Goal: Task Accomplishment & Management: Manage account settings

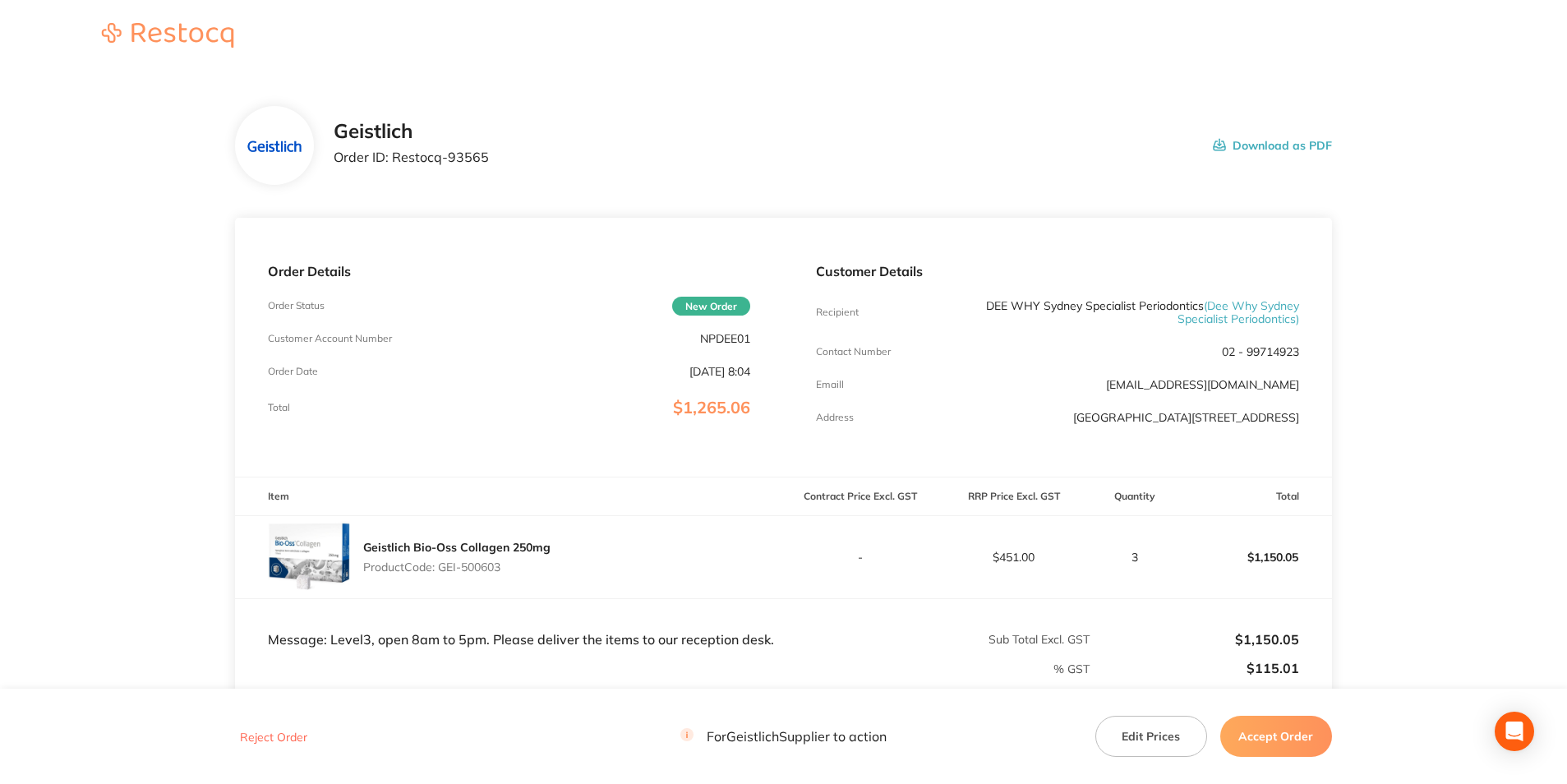
click at [750, 340] on p "NPDEE01" at bounding box center [725, 338] width 50 height 13
click at [742, 339] on p "NPDEE01" at bounding box center [725, 338] width 50 height 13
copy p "NPDEE01"
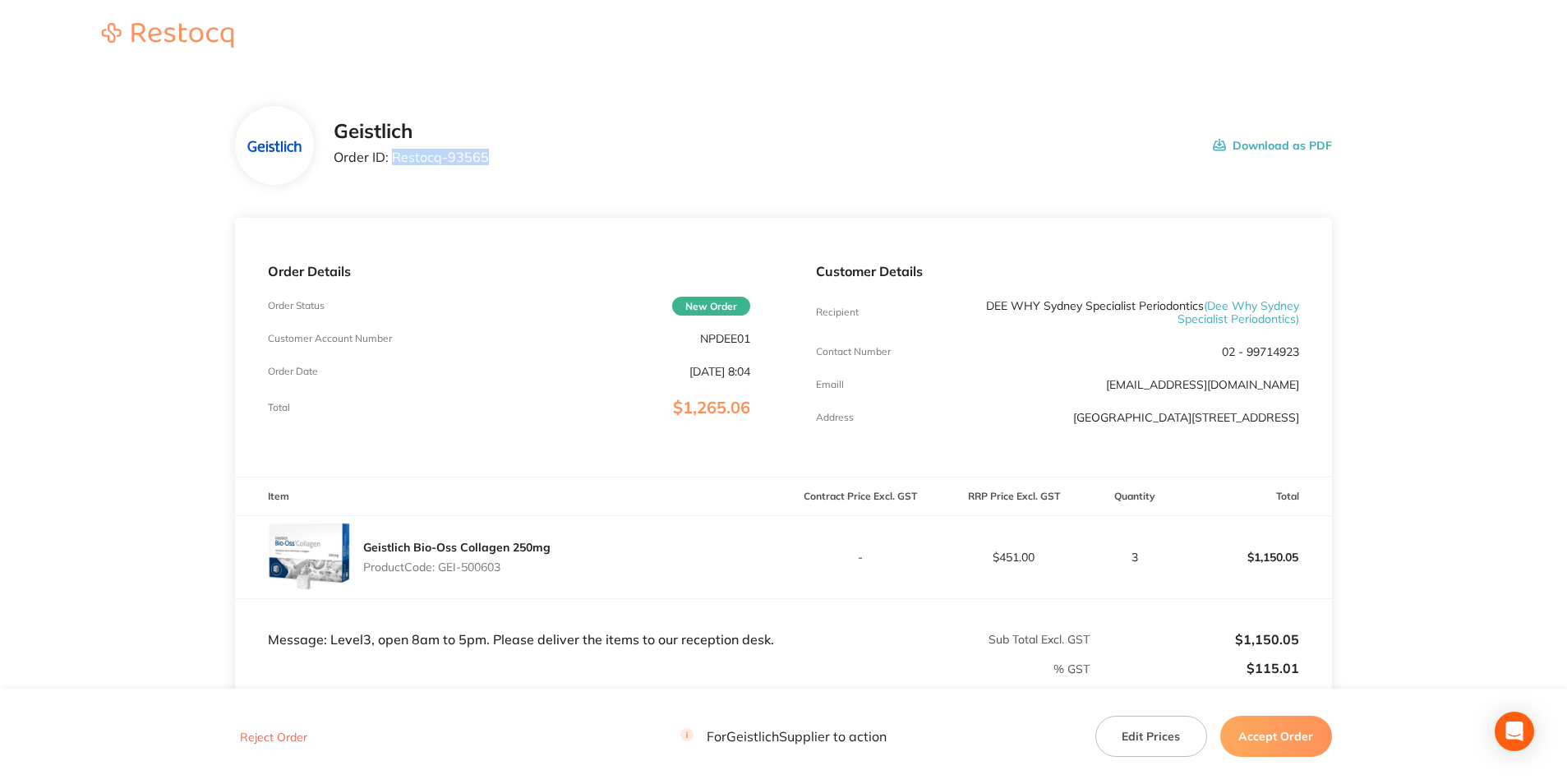
drag, startPoint x: 467, startPoint y: 156, endPoint x: 391, endPoint y: 154, distance: 76.0
click at [391, 154] on div "Geistlich Order ID: Restocq- 93565 Download as PDF" at bounding box center [832, 146] width 999 height 51
copy p "Restocq- 93565"
drag, startPoint x: 646, startPoint y: 643, endPoint x: 332, endPoint y: 644, distance: 314.0
click at [332, 644] on tr "Message: Level3, open 8am to 5pm. Please deliver the items to our reception des…" at bounding box center [784, 624] width 1098 height 50
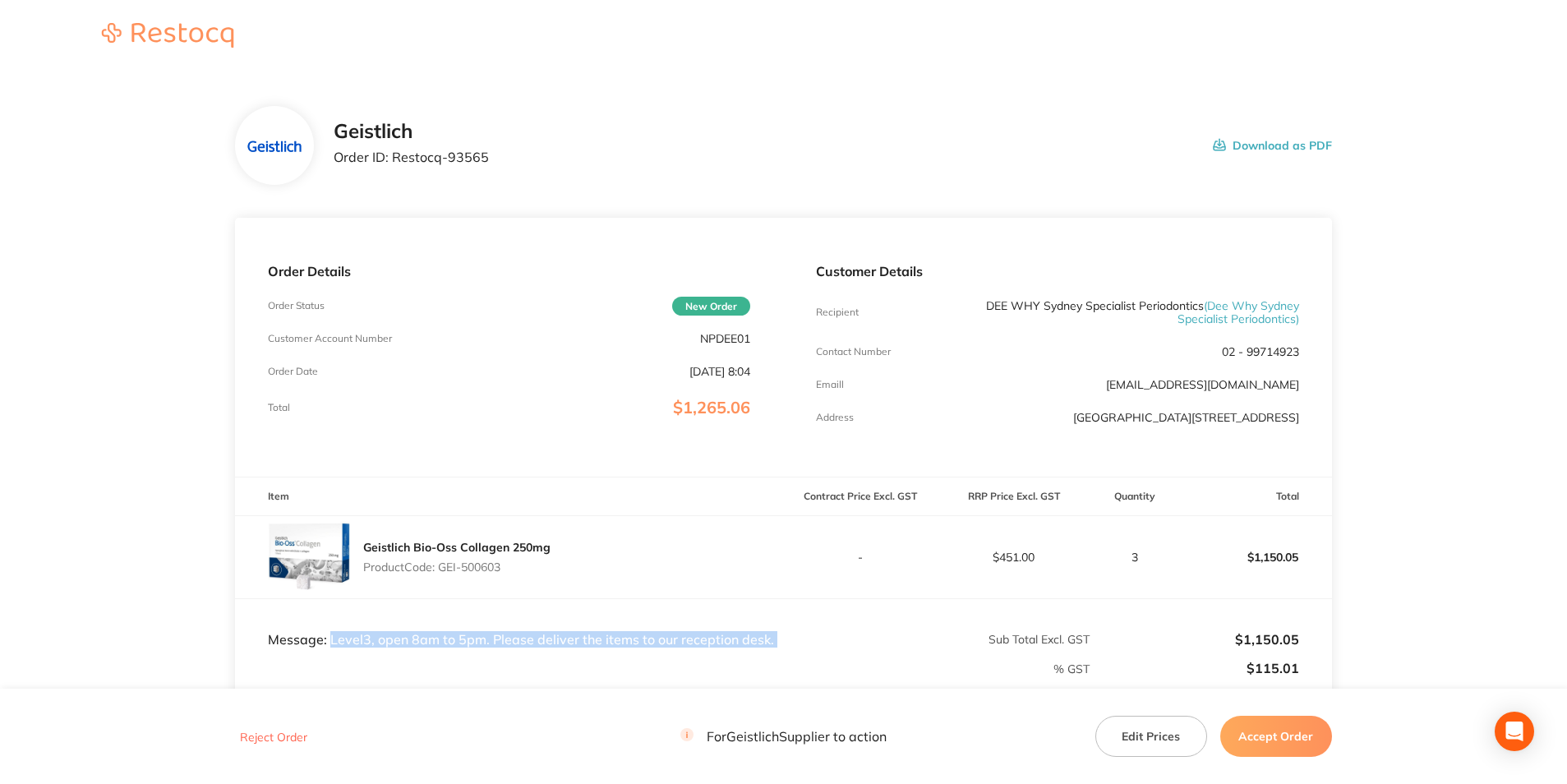
copy td "Level3, open 8am to 5pm. Please deliver the items to our reception desk."
click at [1307, 746] on button "Accept Order" at bounding box center [1276, 735] width 112 height 41
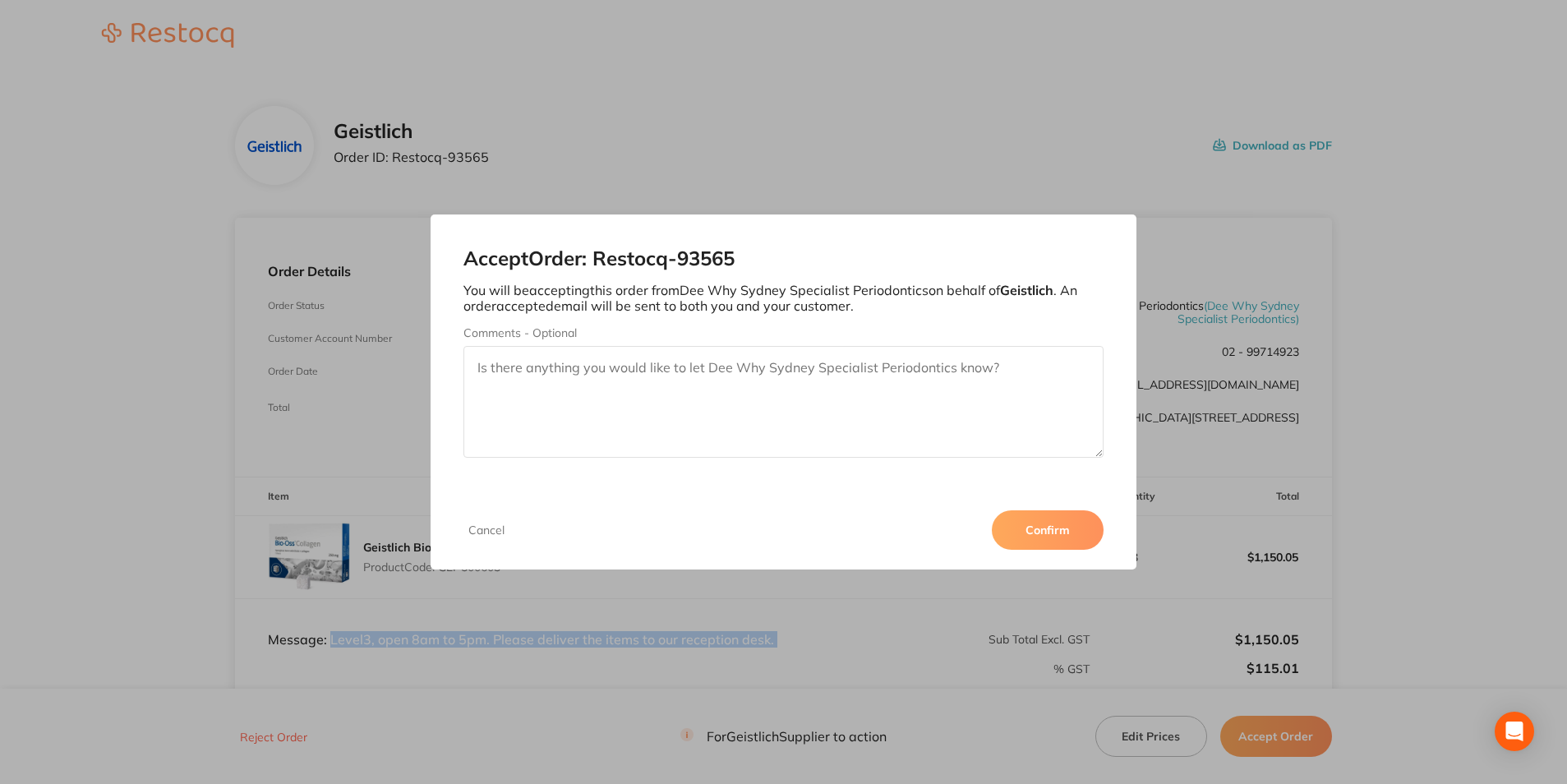
click at [1037, 519] on button "Confirm" at bounding box center [1048, 529] width 112 height 39
